Goal: Communication & Community: Ask a question

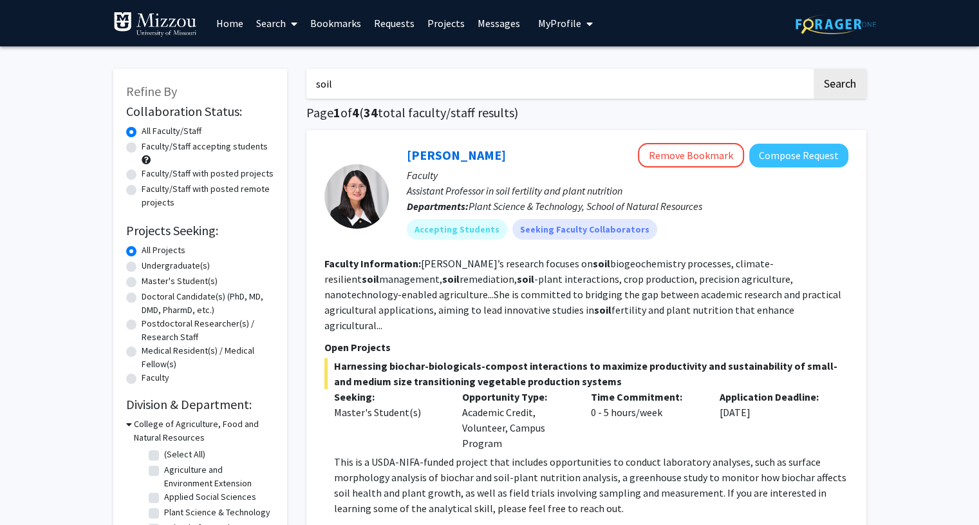
click at [456, 165] on div "[PERSON_NAME] Remove Bookmark Compose Request" at bounding box center [628, 155] width 442 height 24
click at [805, 24] on img at bounding box center [836, 24] width 80 height 20
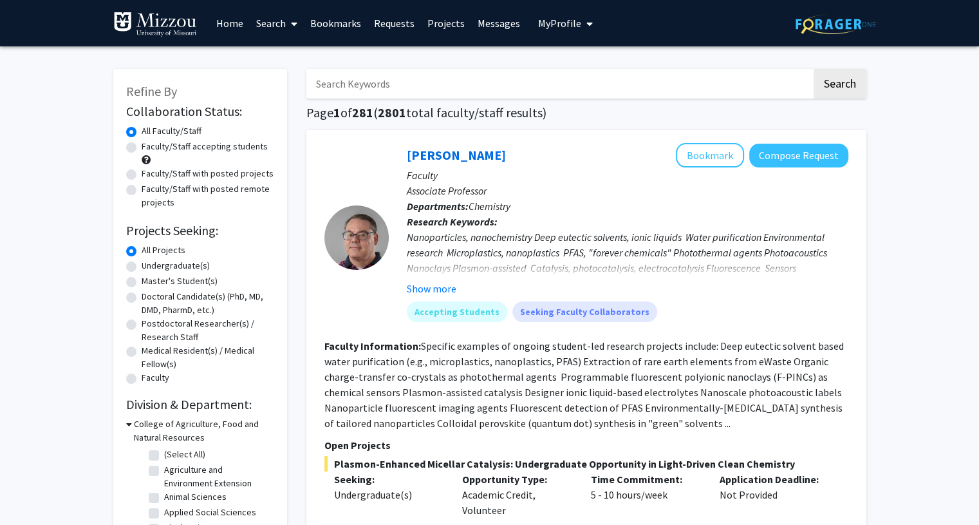
click at [544, 36] on button "My Profile" at bounding box center [565, 23] width 62 height 46
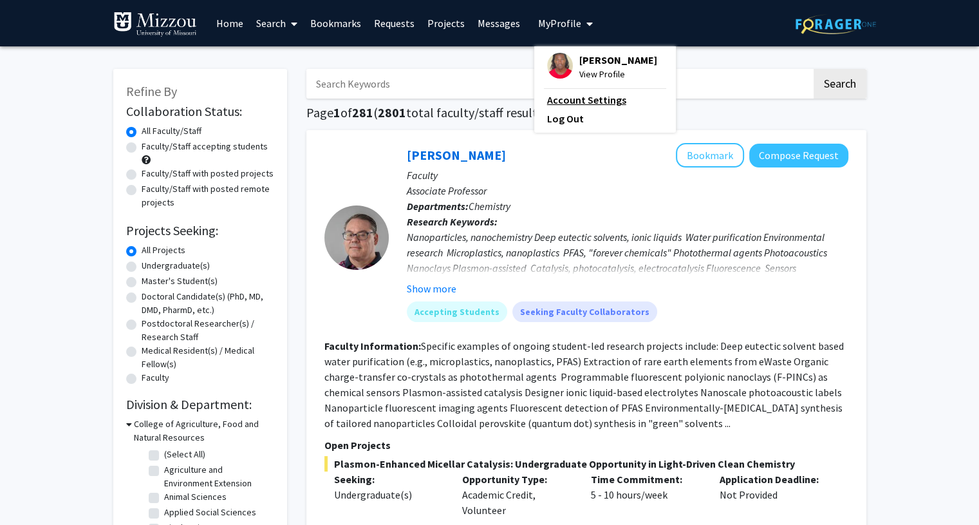
click at [572, 93] on link "Account Settings" at bounding box center [605, 99] width 116 height 15
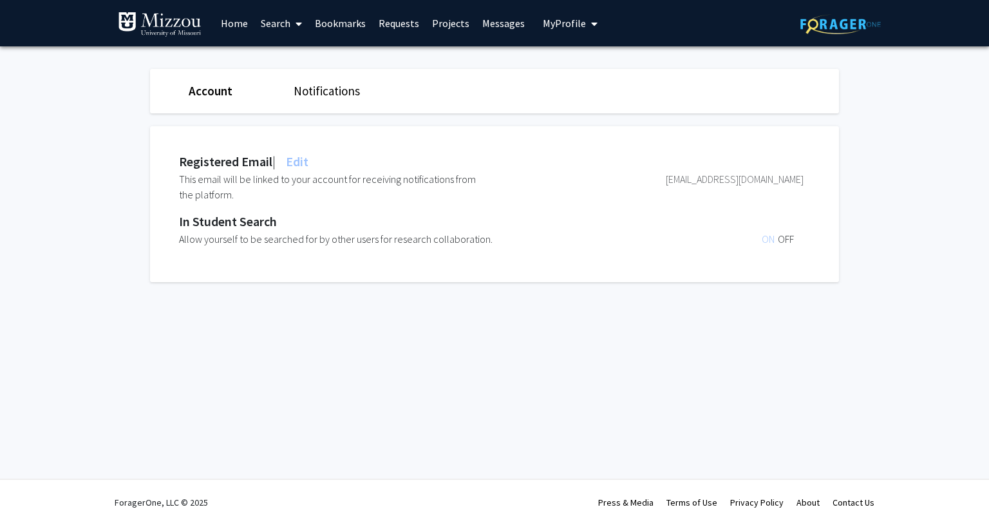
click at [323, 98] on link "Notifications" at bounding box center [327, 90] width 66 height 15
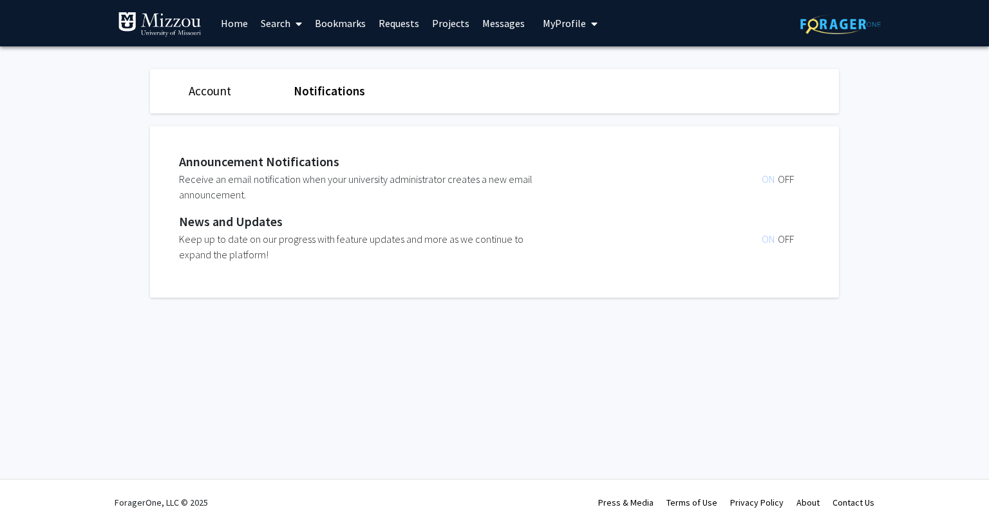
click at [550, 24] on span "My Profile" at bounding box center [564, 23] width 43 height 13
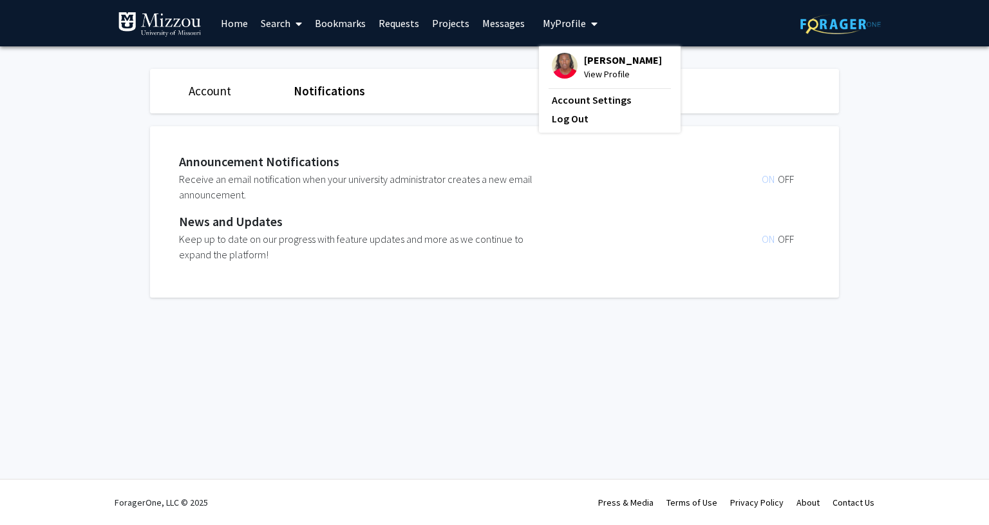
click at [487, 20] on link "Messages" at bounding box center [503, 23] width 55 height 45
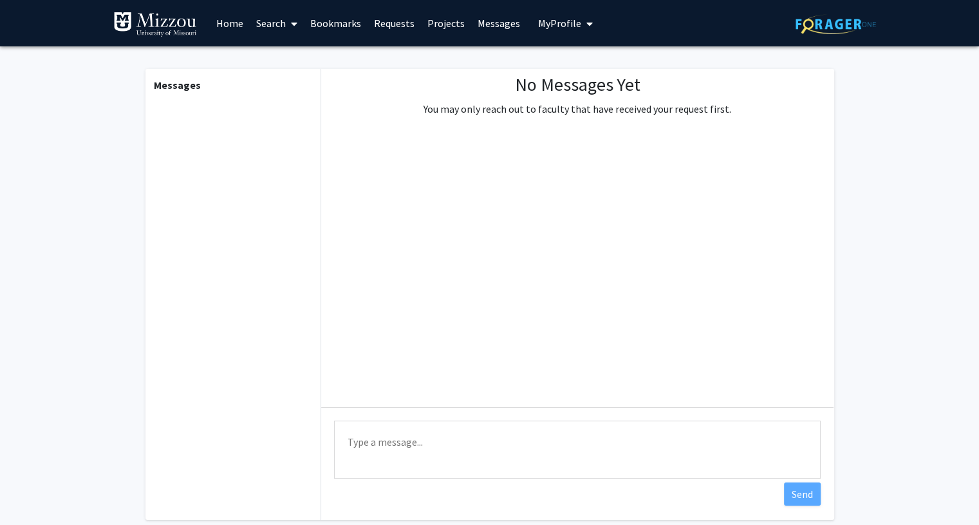
click at [483, 25] on link "Messages" at bounding box center [498, 23] width 55 height 45
click at [448, 10] on link "Projects" at bounding box center [446, 23] width 50 height 45
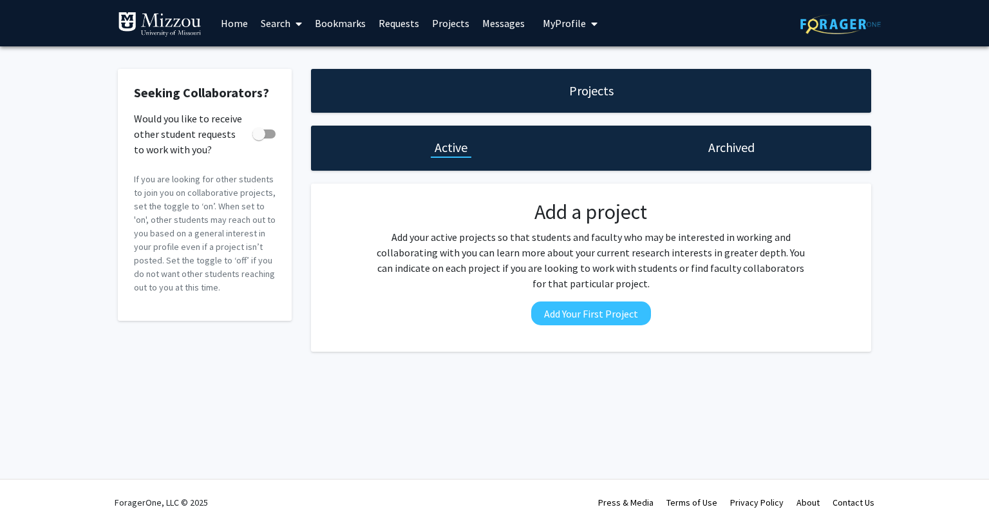
click at [390, 24] on link "Requests" at bounding box center [398, 23] width 53 height 45
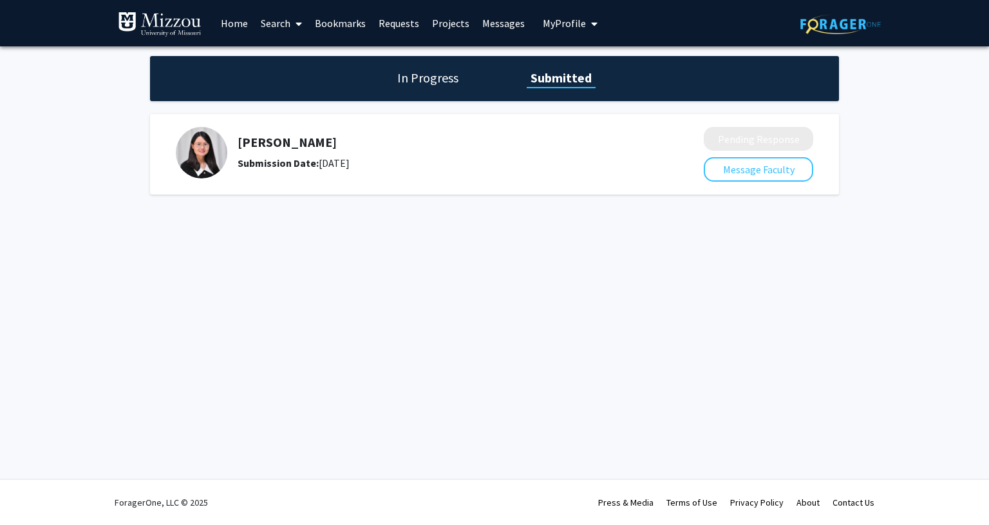
click at [413, 71] on h1 "In Progress" at bounding box center [427, 78] width 69 height 18
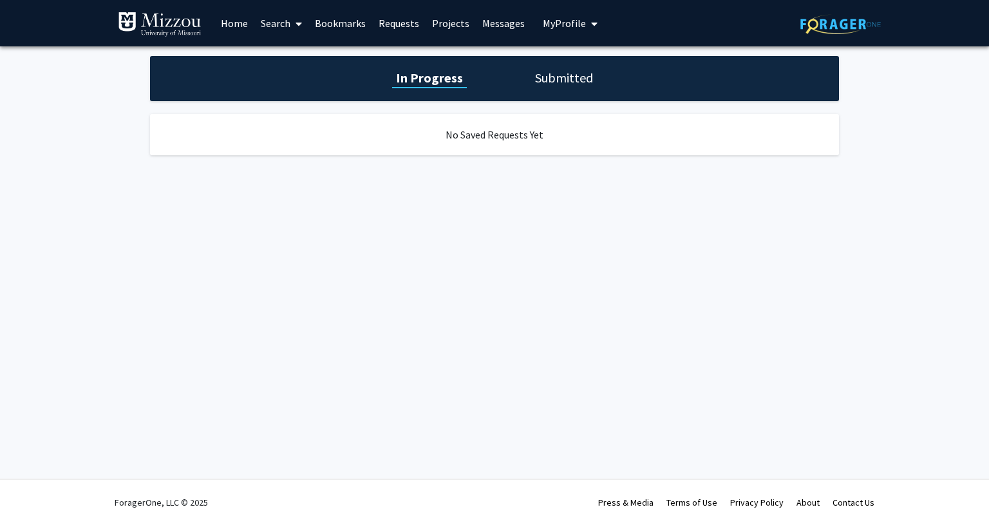
click at [536, 76] on h1 "Submitted" at bounding box center [564, 78] width 66 height 18
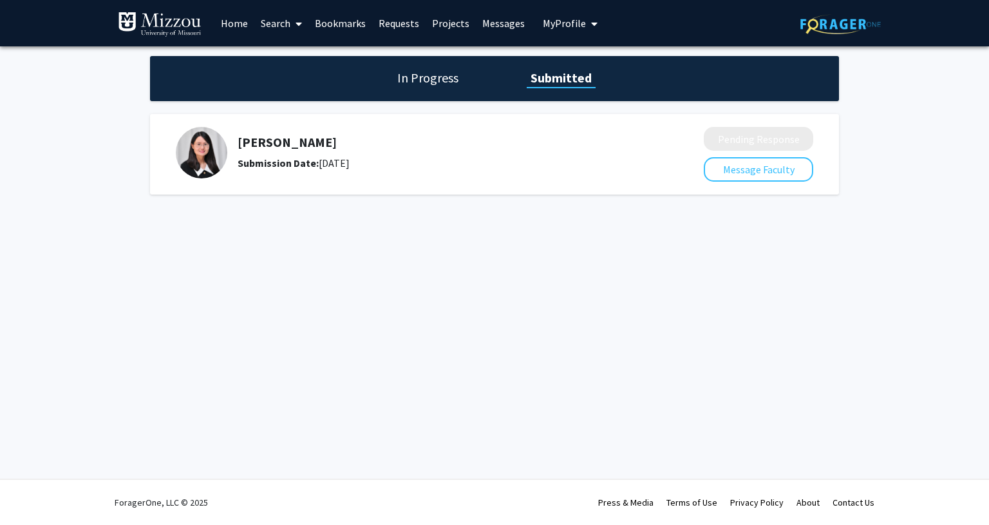
click at [741, 183] on div "[PERSON_NAME] Submission Date: [DATE] Pending Response Message Faculty" at bounding box center [494, 154] width 689 height 80
click at [736, 179] on button "Message Faculty" at bounding box center [758, 169] width 109 height 24
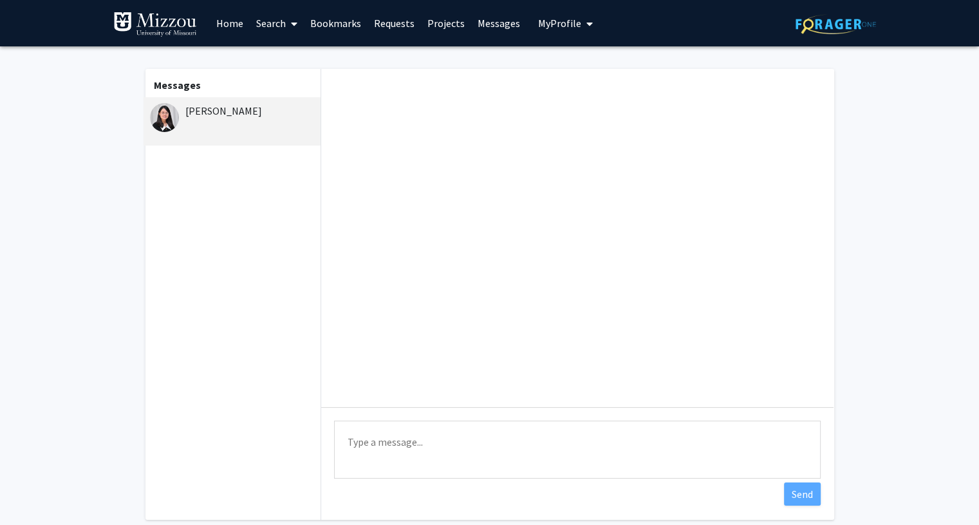
click at [339, 24] on link "Bookmarks" at bounding box center [336, 23] width 64 height 45
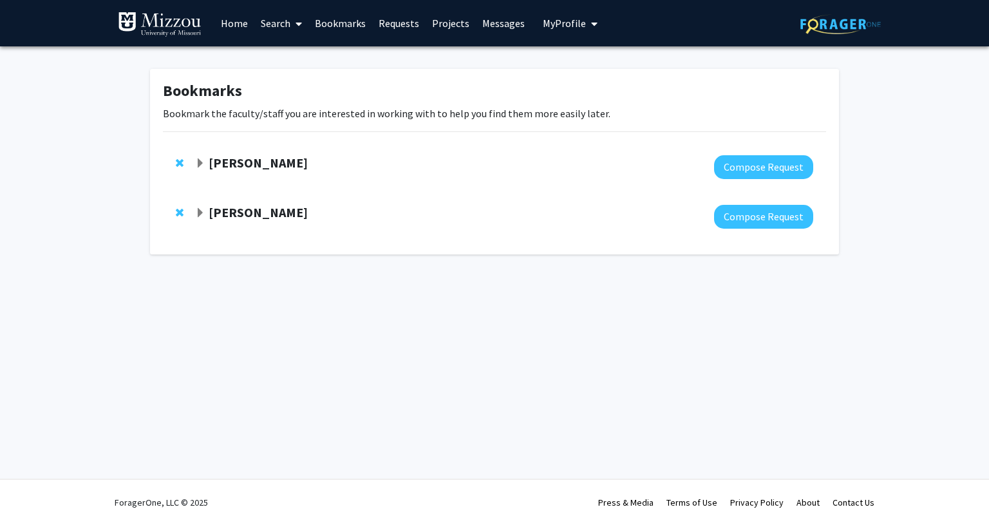
click at [402, 33] on link "Requests" at bounding box center [398, 23] width 53 height 45
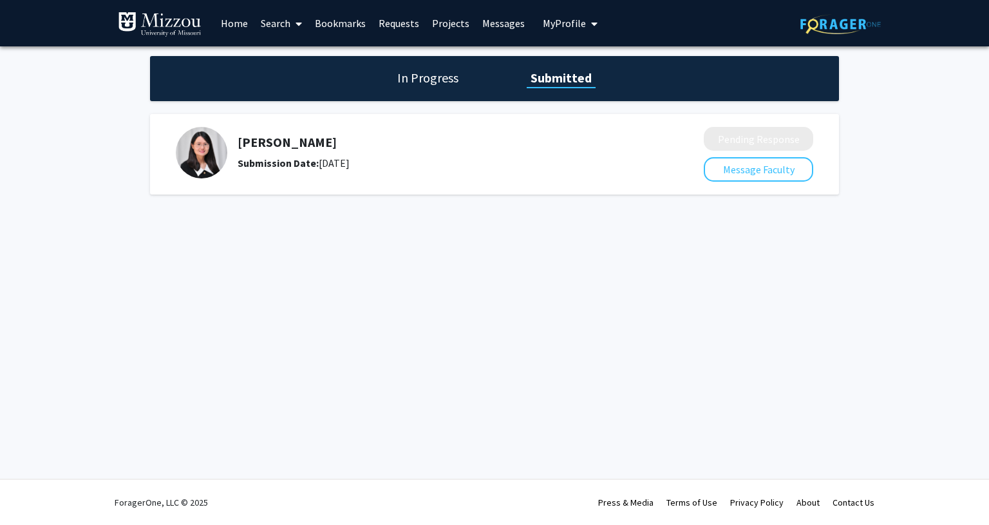
click at [448, 108] on div "[PERSON_NAME] Submission Date: [DATE] Pending Response Message Faculty" at bounding box center [494, 154] width 689 height 93
click at [399, 146] on h5 "[PERSON_NAME]" at bounding box center [437, 142] width 398 height 15
click at [265, 142] on h5 "[PERSON_NAME]" at bounding box center [437, 142] width 398 height 15
click at [453, 24] on link "Projects" at bounding box center [451, 23] width 50 height 45
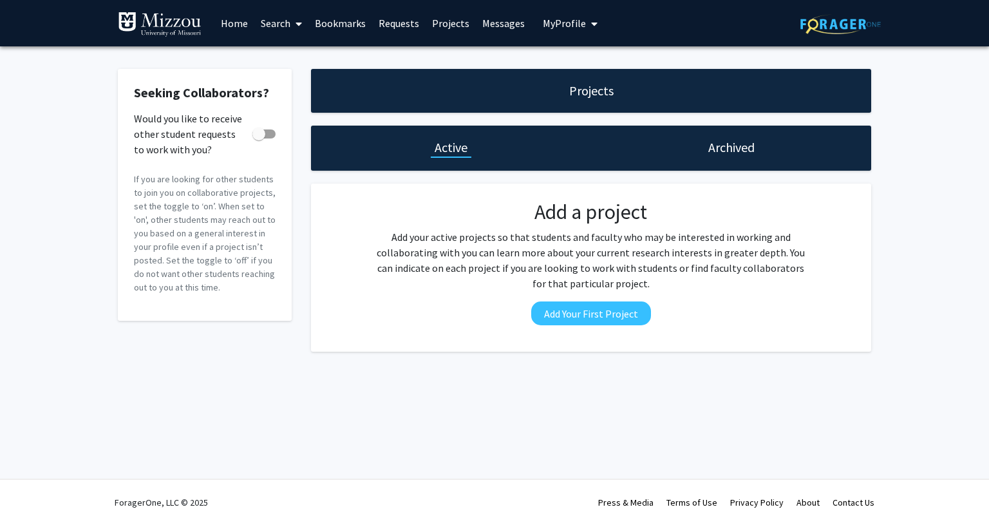
click at [543, 32] on button "My Profile" at bounding box center [570, 23] width 62 height 46
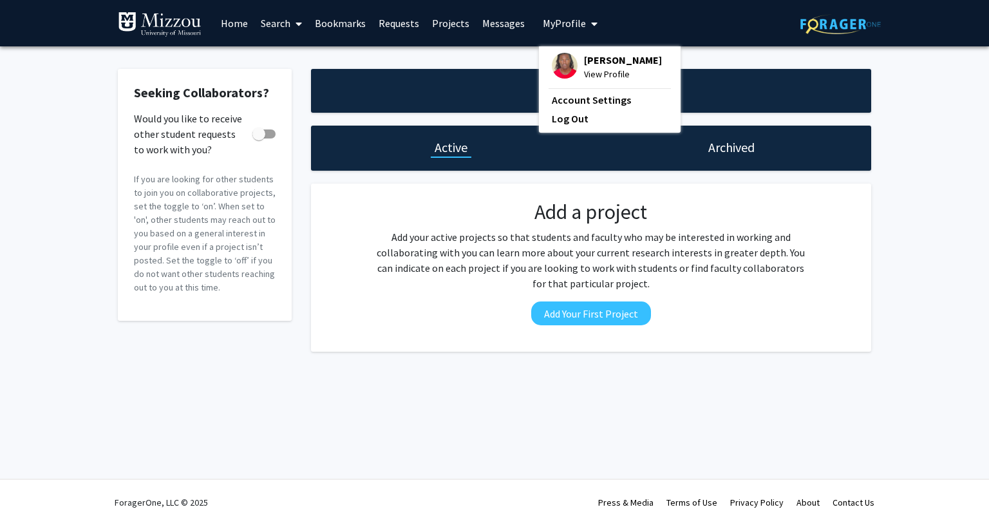
click at [543, 32] on button "My Profile" at bounding box center [570, 23] width 62 height 46
